Goal: Check status: Check status

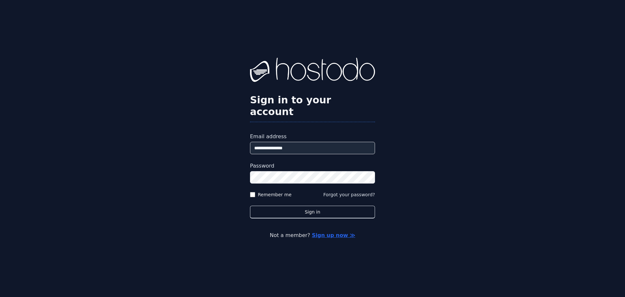
click at [250, 188] on div "**********" at bounding box center [312, 148] width 625 height 297
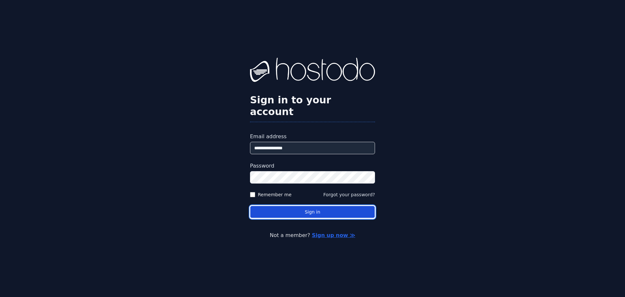
click at [291, 205] on button "Sign in" at bounding box center [312, 211] width 125 height 13
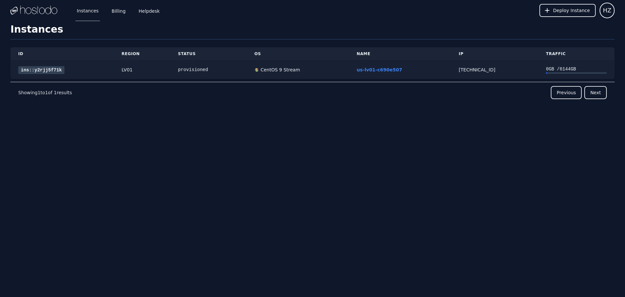
click at [546, 72] on div "0 GB / 6144 GB" at bounding box center [576, 69] width 61 height 7
click at [24, 67] on link "ins::y2rjj5f71k" at bounding box center [41, 70] width 46 height 8
click at [43, 68] on link "ins::y2rjj5f71k" at bounding box center [41, 70] width 46 height 8
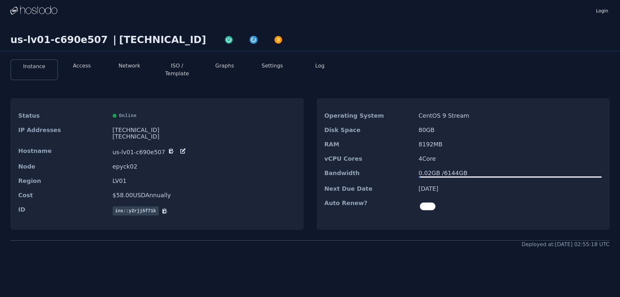
click at [130, 65] on button "Network" at bounding box center [129, 66] width 22 height 8
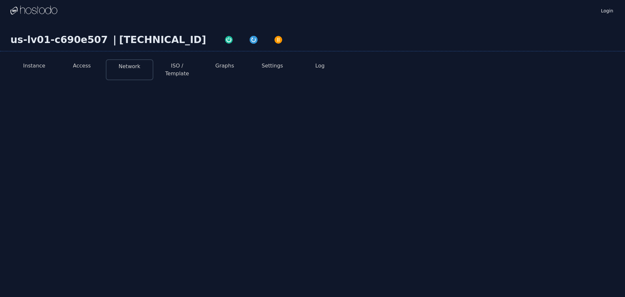
click at [87, 65] on button "Access" at bounding box center [82, 66] width 18 height 8
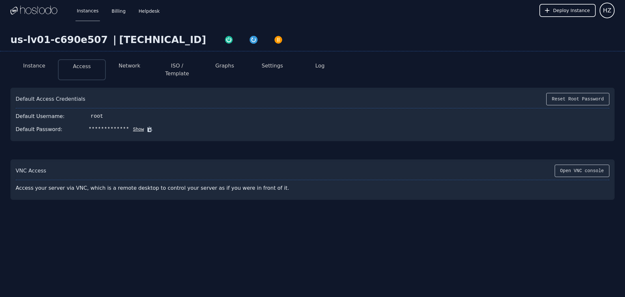
click at [135, 126] on button "Show" at bounding box center [136, 129] width 15 height 7
click at [156, 126] on icon at bounding box center [159, 129] width 7 height 7
